Goal: Transaction & Acquisition: Purchase product/service

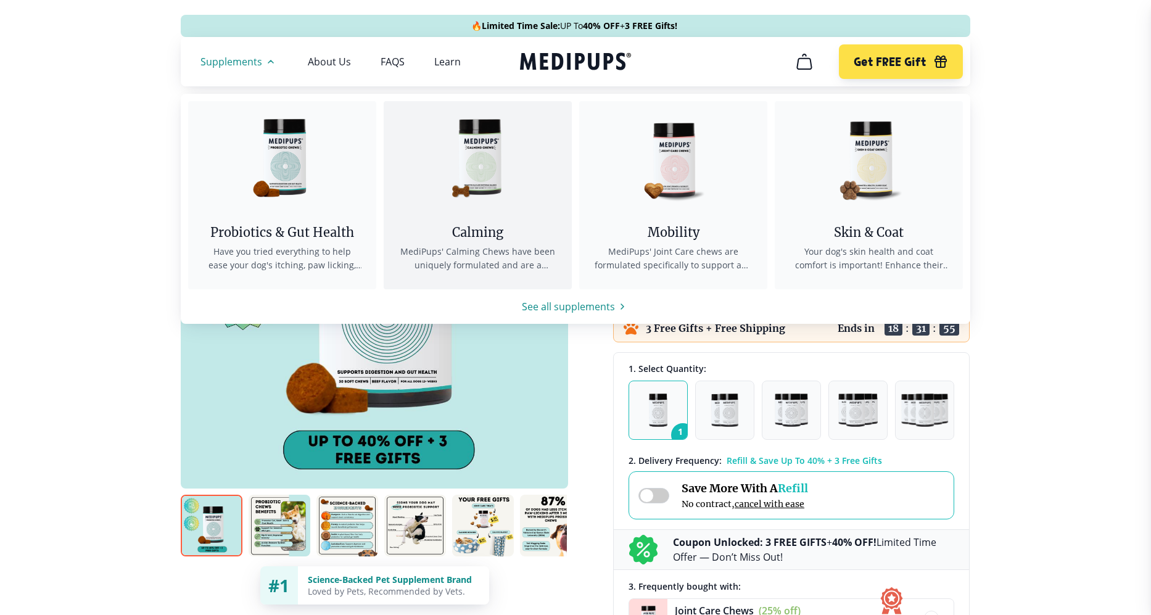
click at [452, 221] on link "Calming MediPups' Calming Chews have been uniquely formulated and are a bespoke…" at bounding box center [478, 195] width 188 height 188
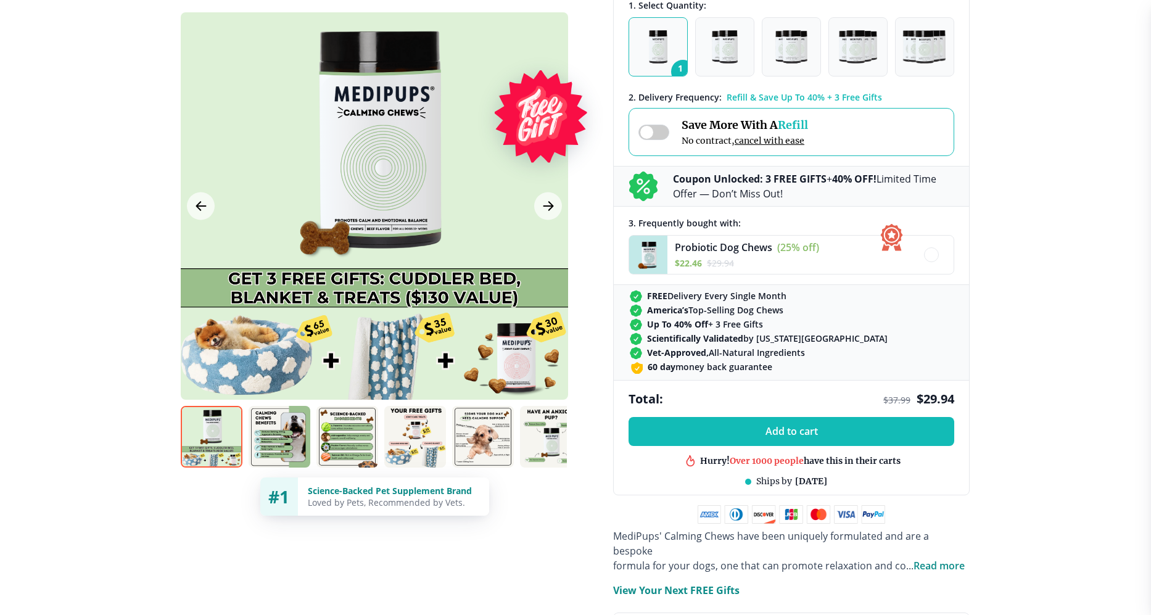
scroll to position [521, 0]
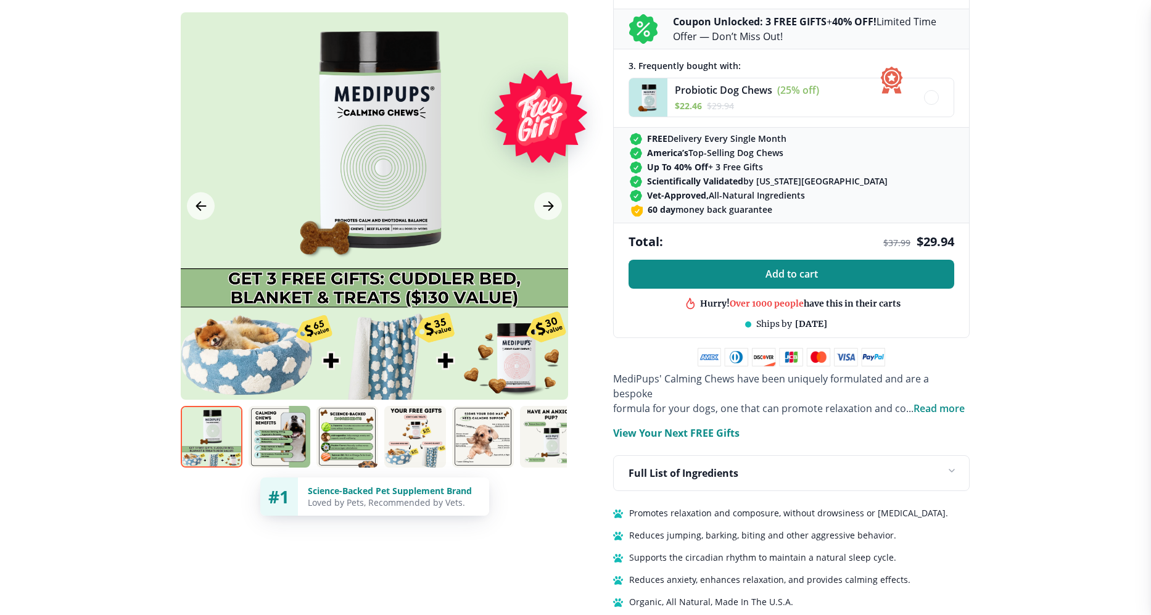
click at [801, 276] on span "Add to cart" at bounding box center [792, 274] width 52 height 12
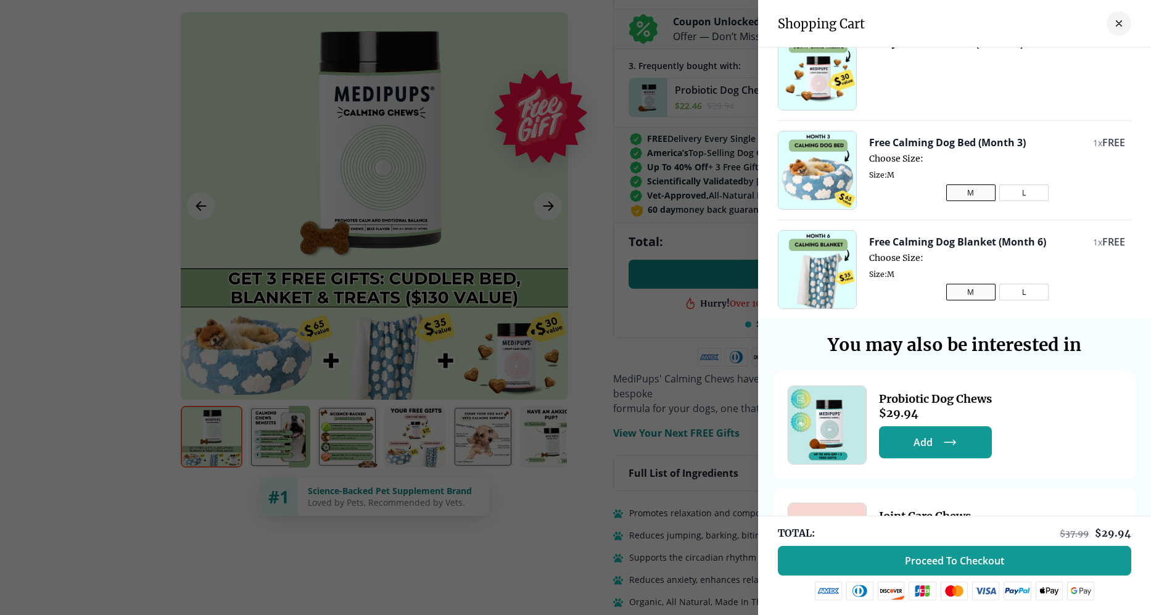
scroll to position [181, 0]
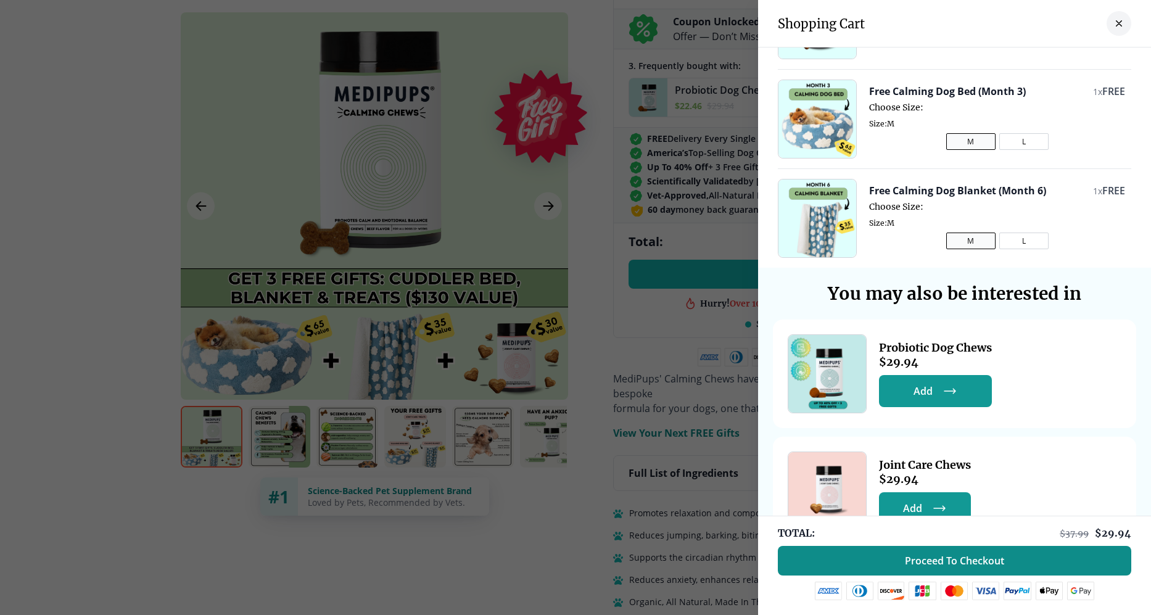
click at [970, 565] on span "Proceed To Checkout" at bounding box center [954, 561] width 99 height 12
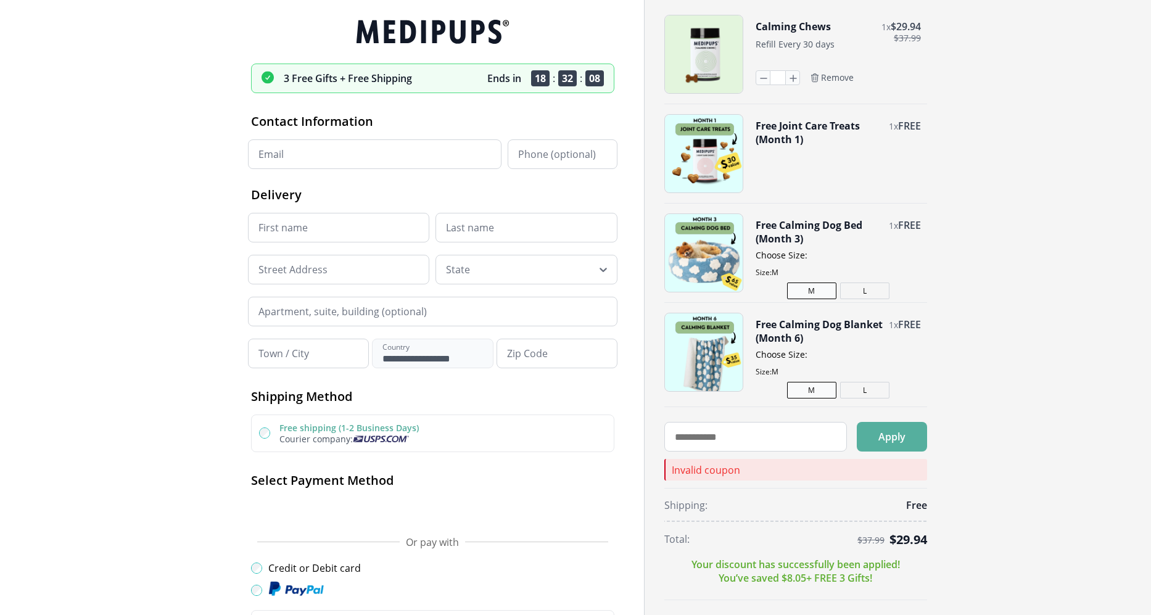
click at [353, 178] on div "**********" at bounding box center [432, 240] width 363 height 255
click at [357, 161] on input "Email" at bounding box center [375, 154] width 254 height 30
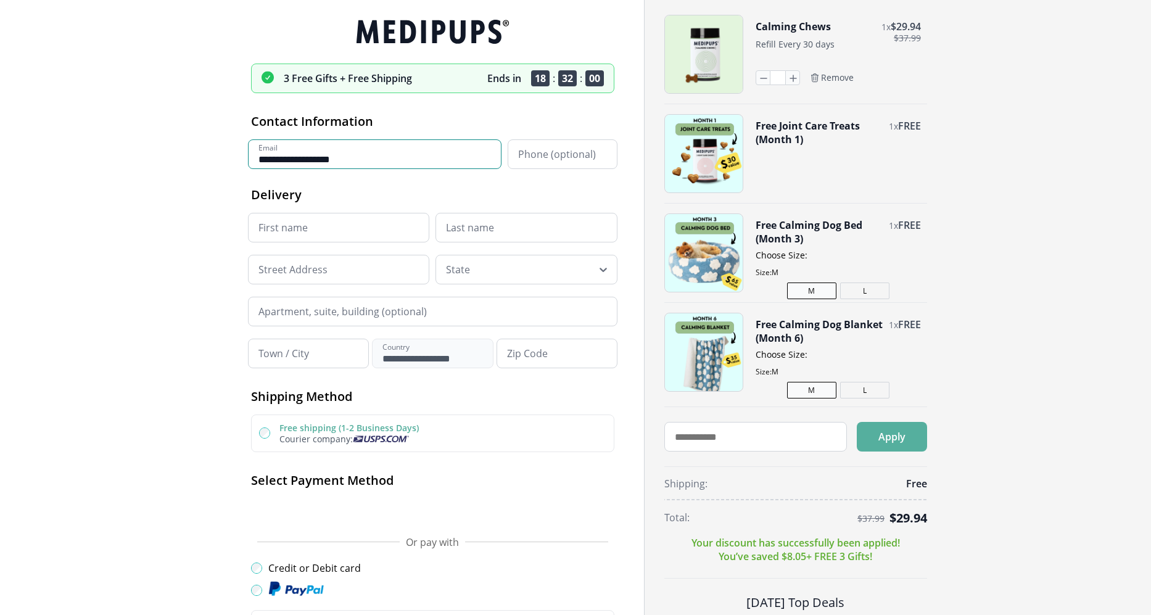
type input "**********"
click at [1048, 199] on div "Calming Chews 1 x $ 29.94 $ 37.99 Refill Every 30 days * Remove Free Joint Care…" at bounding box center [892, 418] width 456 height 806
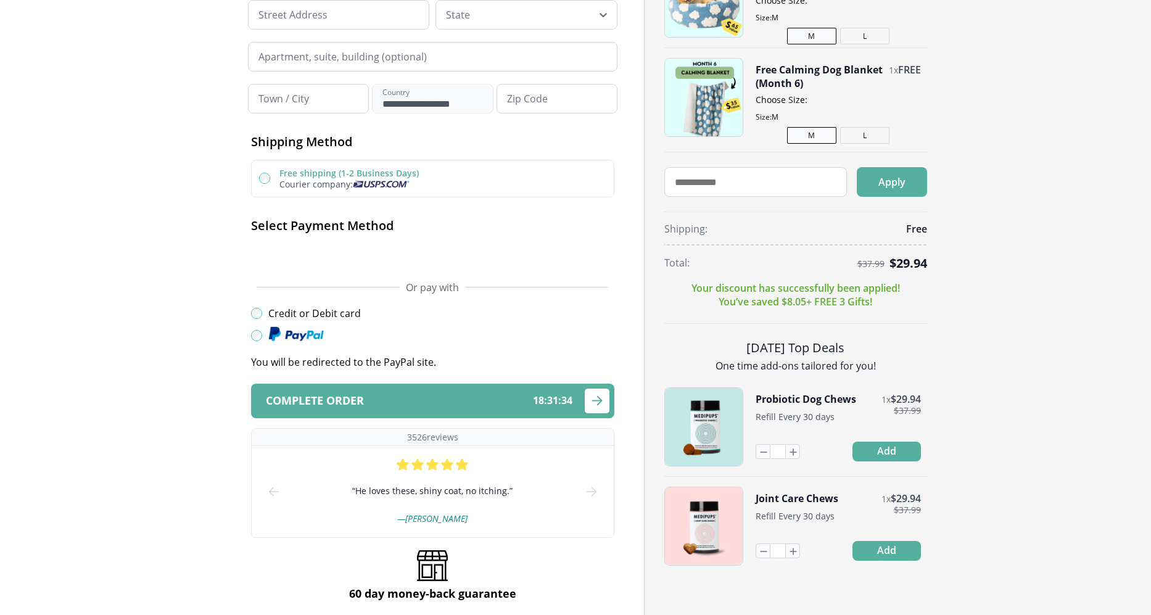
scroll to position [255, 0]
click at [591, 401] on icon "submit" at bounding box center [597, 399] width 15 height 15
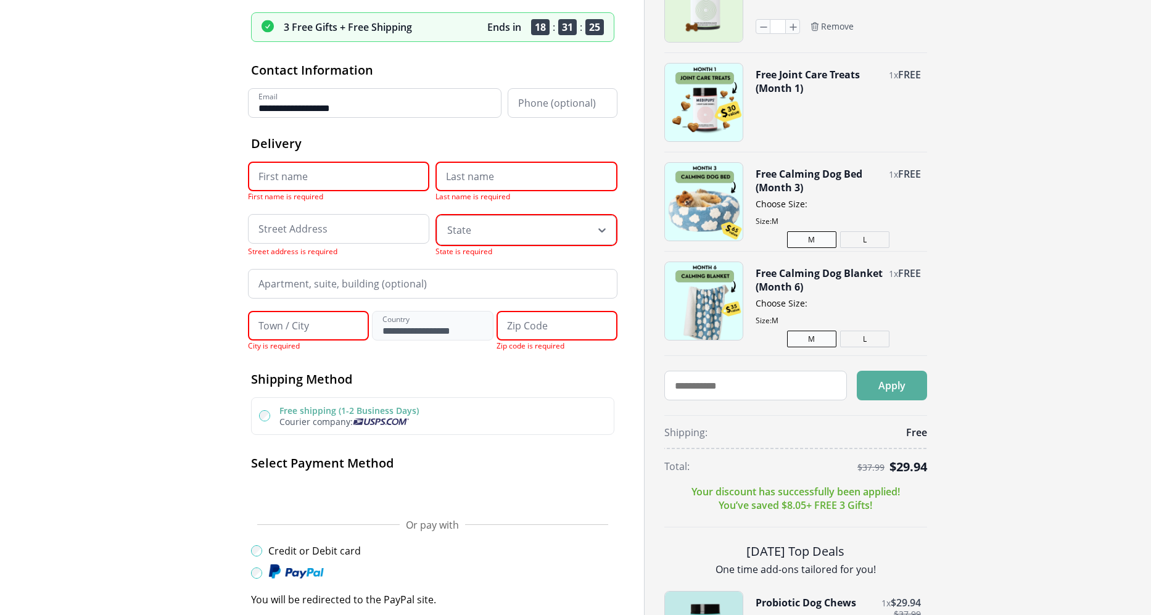
scroll to position [0, 0]
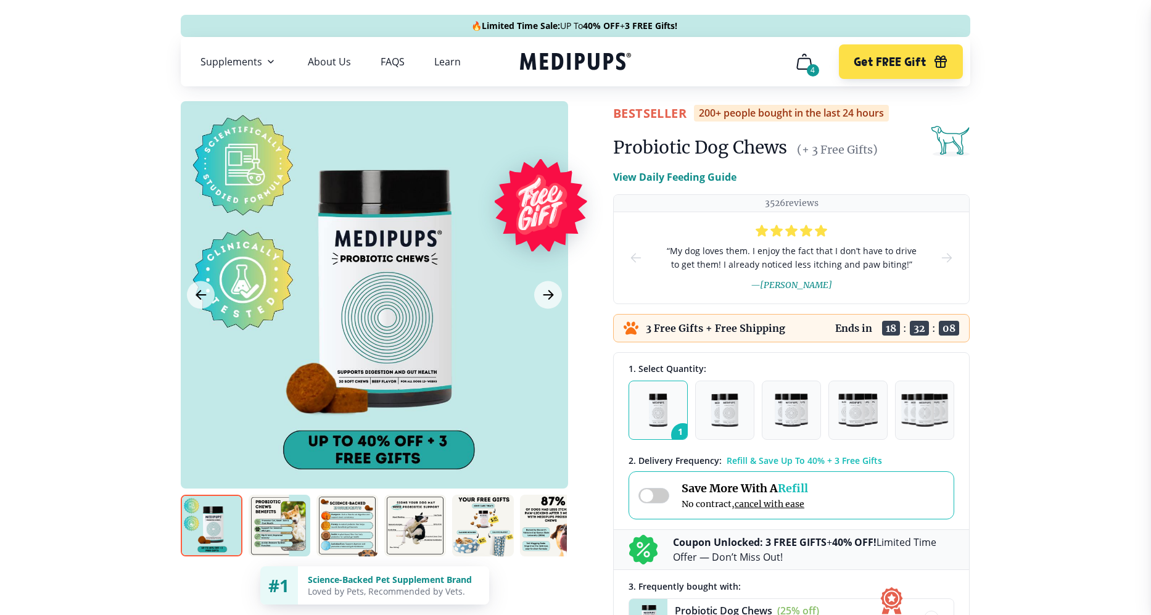
click at [807, 65] on button "4" at bounding box center [805, 62] width 30 height 30
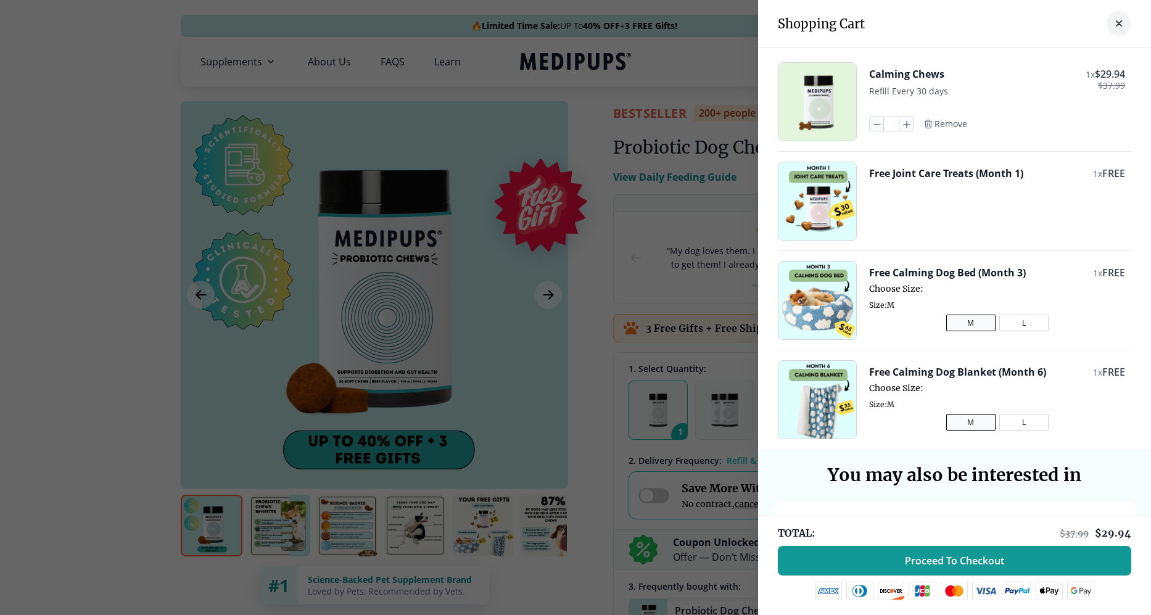
click at [678, 79] on div at bounding box center [575, 307] width 1151 height 615
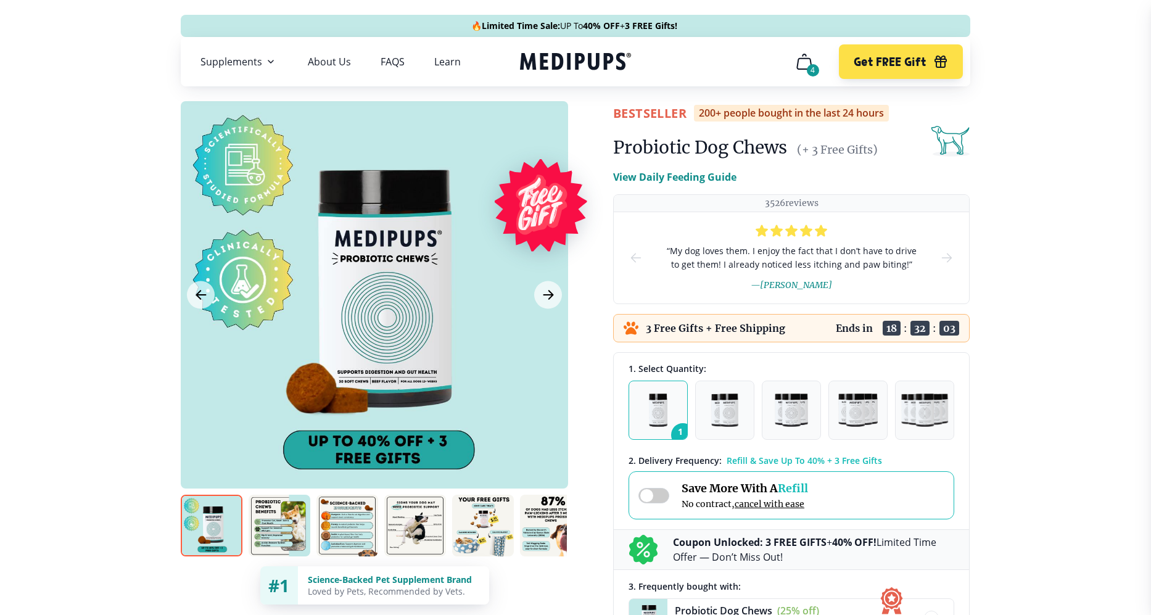
click at [948, 137] on icon at bounding box center [950, 140] width 39 height 39
click at [342, 58] on link "About Us" at bounding box center [329, 62] width 43 height 12
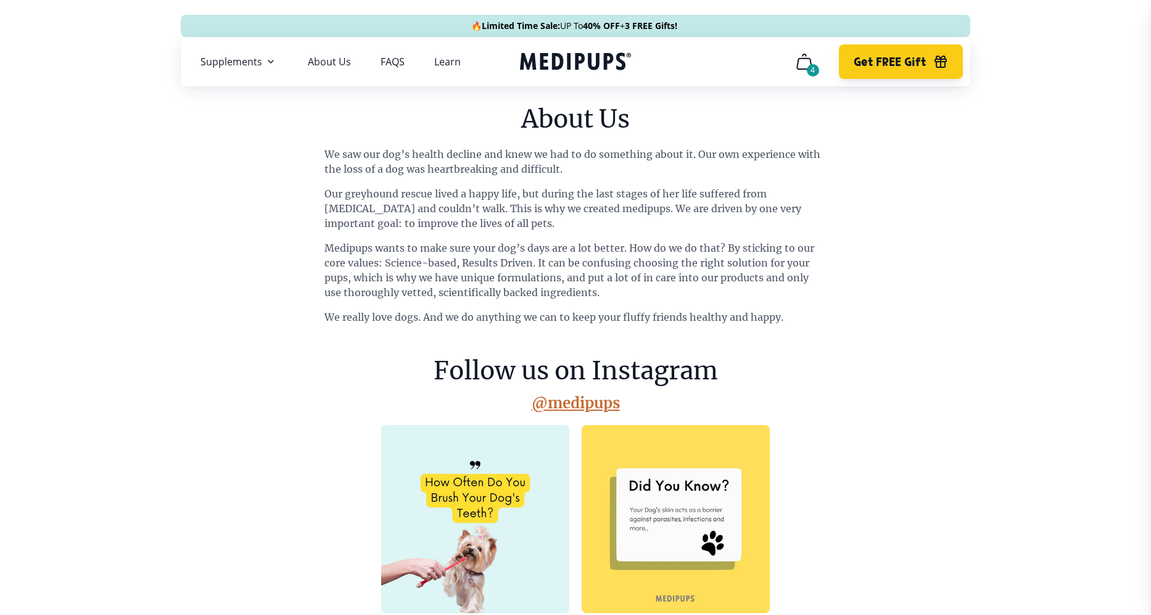
click at [901, 57] on span "Get FREE Gift" at bounding box center [890, 62] width 72 height 14
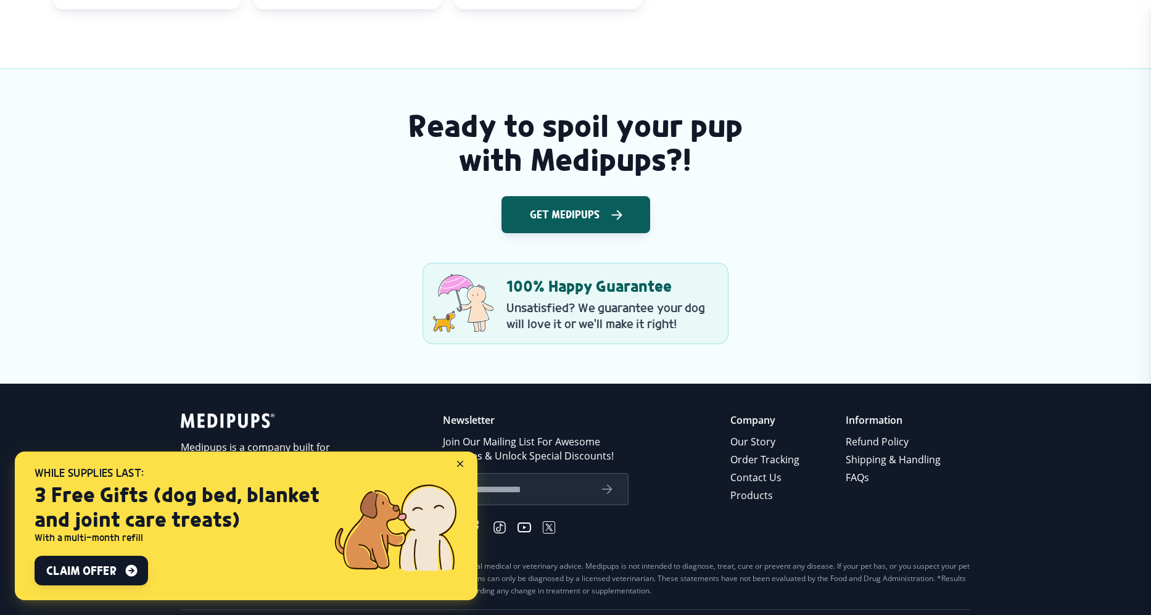
scroll to position [1703, 0]
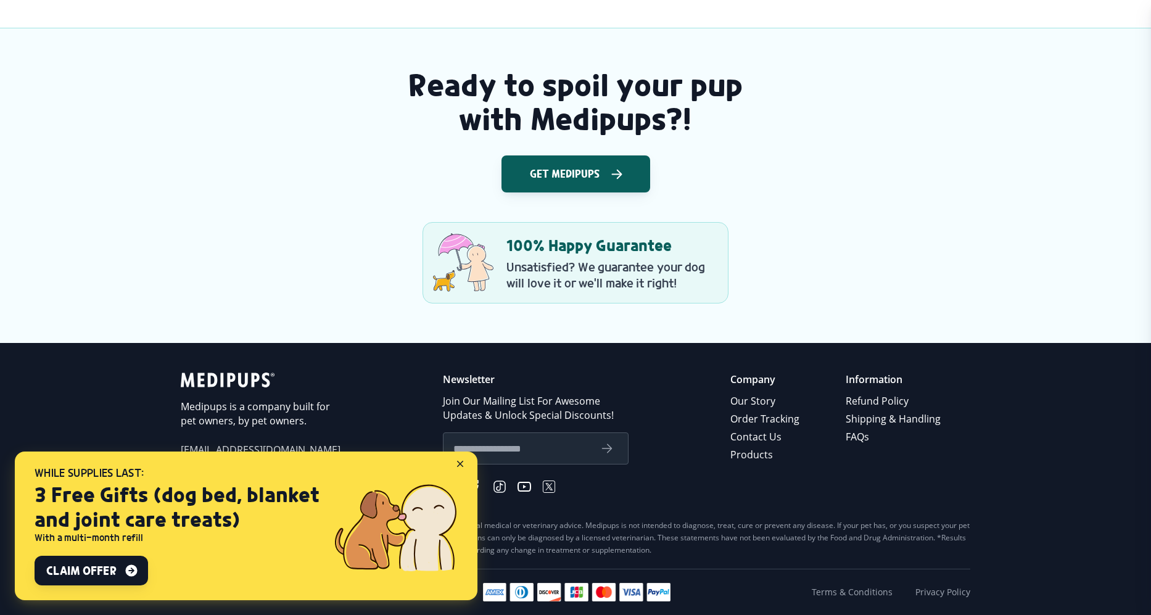
click at [1029, 208] on div "Ready to spoil your pup with Medipups?! Get Medipups 100% Happy Guarantee Unsat…" at bounding box center [575, 185] width 1151 height 315
click at [458, 465] on icon at bounding box center [460, 463] width 5 height 5
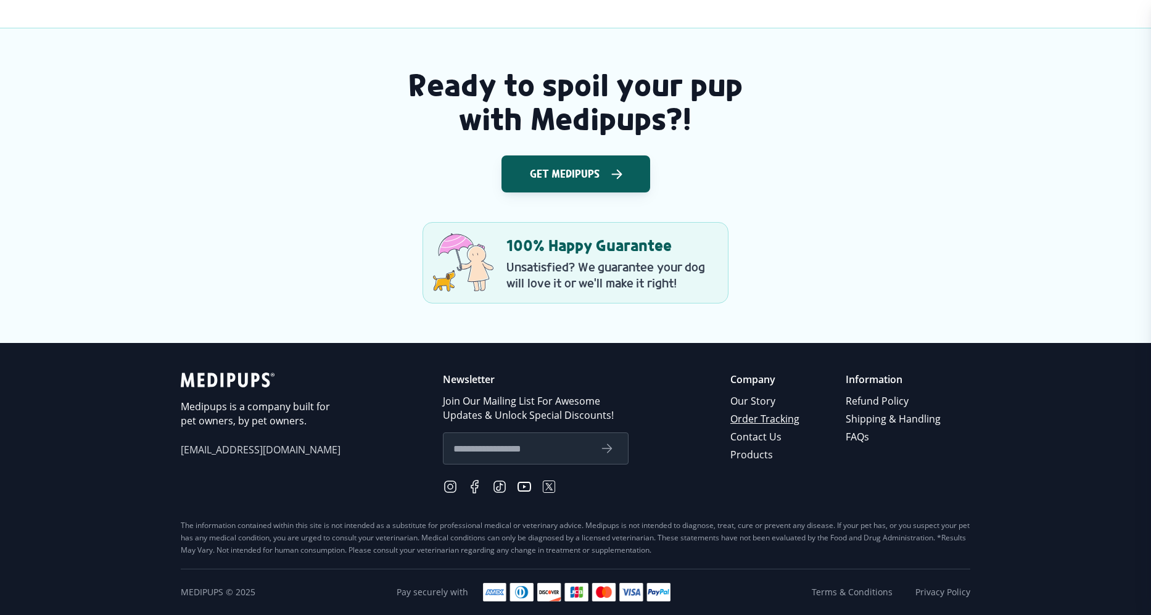
click at [787, 421] on link "Order Tracking" at bounding box center [765, 419] width 71 height 18
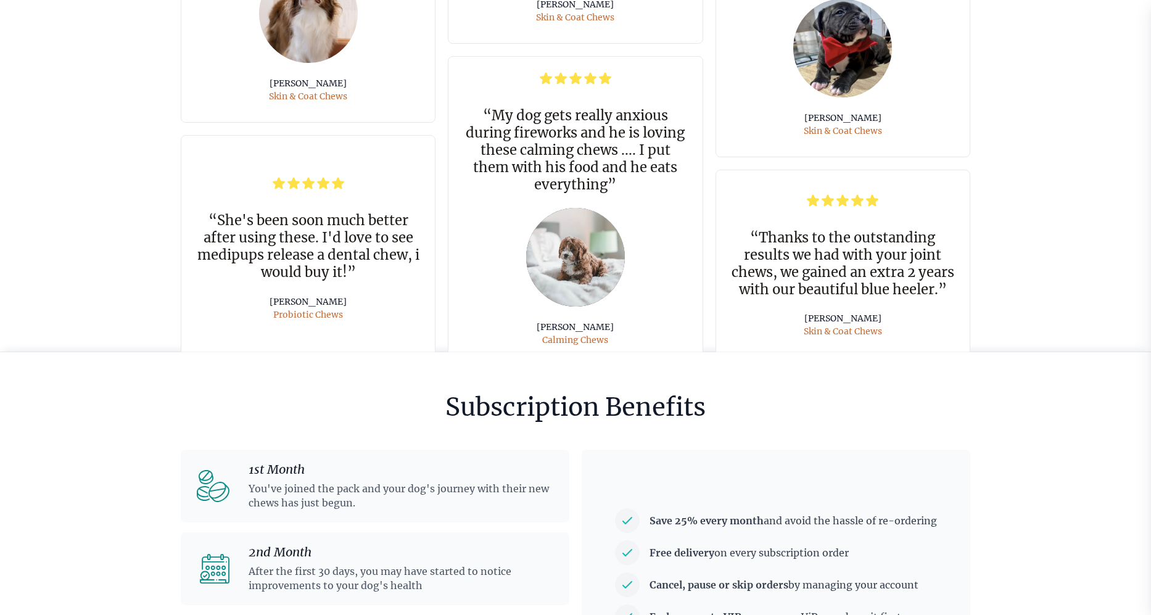
scroll to position [2592, 0]
